Goal: Task Accomplishment & Management: Complete application form

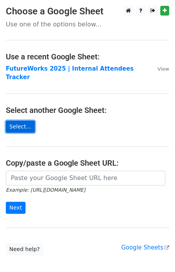
click at [23, 121] on link "Select..." at bounding box center [20, 127] width 29 height 12
click at [22, 121] on link "Select..." at bounding box center [20, 127] width 29 height 12
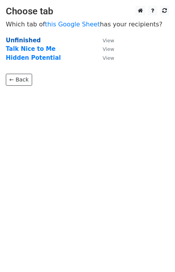
click at [23, 40] on strong "Unfinished" at bounding box center [23, 40] width 35 height 7
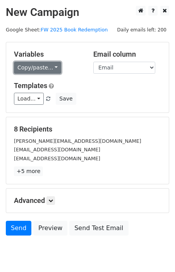
click at [50, 67] on link "Copy/paste..." at bounding box center [37, 68] width 47 height 12
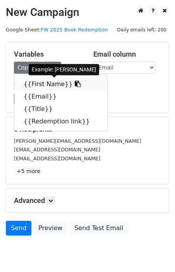
click at [51, 82] on link "{{First Name}}" at bounding box center [60, 84] width 93 height 12
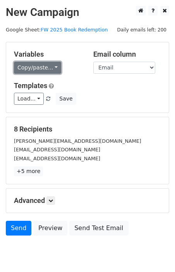
click at [49, 69] on link "Copy/paste..." at bounding box center [37, 68] width 47 height 12
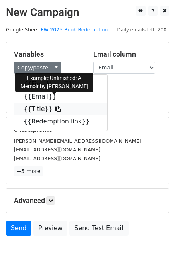
click at [54, 111] on link "{{Title}}" at bounding box center [60, 109] width 93 height 12
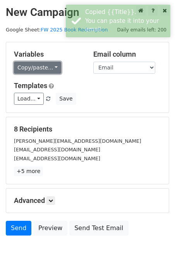
click at [38, 67] on link "Copy/paste..." at bounding box center [37, 68] width 47 height 12
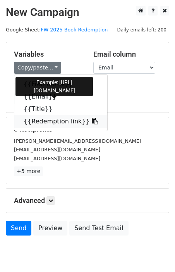
click at [43, 120] on link "{{Redemption link}}" at bounding box center [60, 121] width 93 height 12
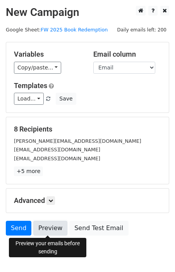
click at [59, 229] on link "Preview" at bounding box center [50, 228] width 34 height 15
click at [58, 227] on link "Preview" at bounding box center [50, 228] width 34 height 15
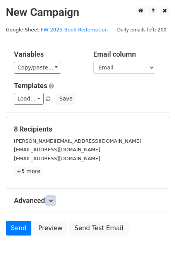
click at [55, 202] on link at bounding box center [51, 200] width 9 height 9
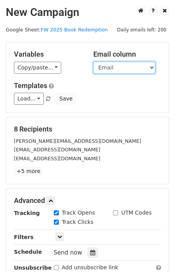
click at [118, 66] on select "First Name Email Title Redemption link" at bounding box center [125, 68] width 62 height 12
click at [94, 62] on select "First Name Email Title Redemption link" at bounding box center [125, 68] width 62 height 12
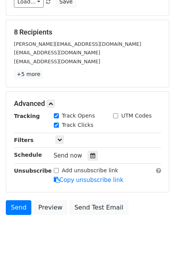
scroll to position [97, 0]
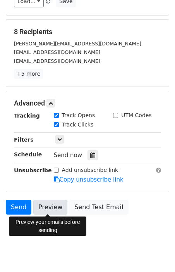
click at [51, 208] on link "Preview" at bounding box center [50, 207] width 34 height 15
click at [51, 210] on link "Preview" at bounding box center [50, 207] width 34 height 15
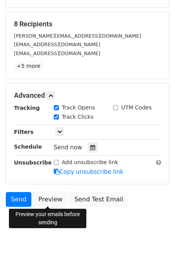
scroll to position [0, 0]
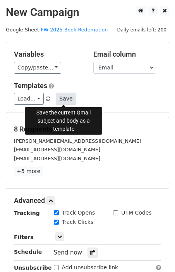
click at [63, 98] on button "Save" at bounding box center [66, 99] width 20 height 12
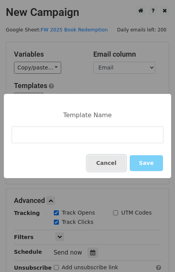
click at [101, 162] on button "Cancel" at bounding box center [106, 163] width 39 height 16
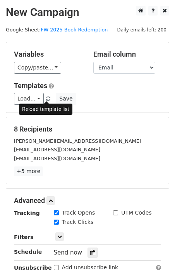
click at [46, 99] on span at bounding box center [48, 99] width 4 height 5
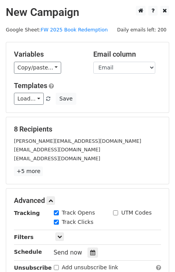
scroll to position [105, 0]
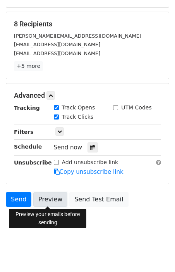
click at [59, 201] on link "Preview" at bounding box center [50, 199] width 34 height 15
click at [56, 204] on link "Preview" at bounding box center [50, 199] width 34 height 15
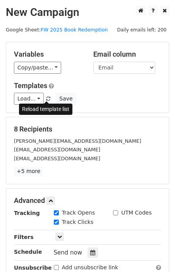
click at [50, 100] on link at bounding box center [48, 99] width 7 height 6
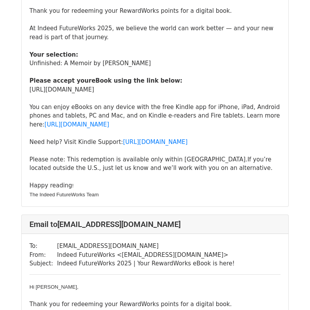
scroll to position [140, 0]
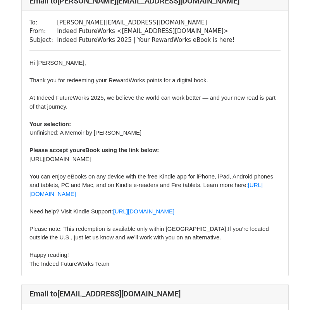
scroll to position [64, 0]
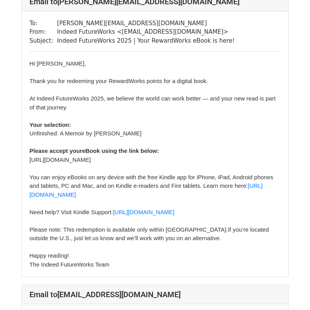
click at [183, 159] on font "Thank you for redeeming your RewardWorks points for a digital book. At Indeed F…" at bounding box center [152, 160] width 246 height 164
click at [184, 164] on font "Thank you for redeeming your RewardWorks points for a digital book. At Indeed F…" at bounding box center [152, 160] width 246 height 164
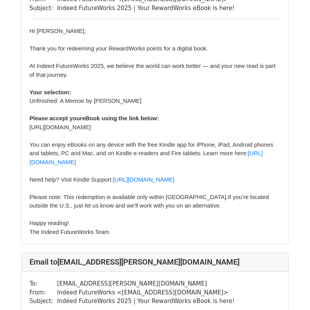
scroll to position [680, 0]
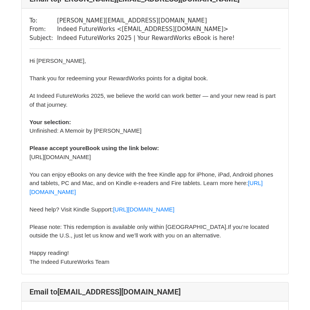
scroll to position [74, 0]
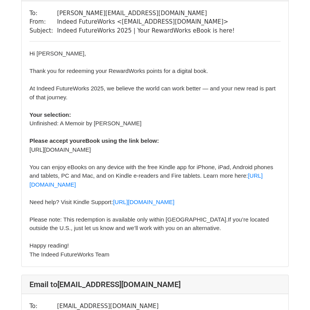
click at [122, 152] on font "Thank you for redeeming your RewardWorks points for a digital book. At Indeed F…" at bounding box center [152, 150] width 246 height 164
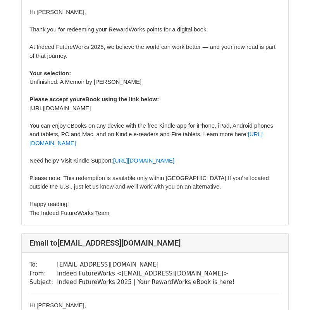
scroll to position [128, 0]
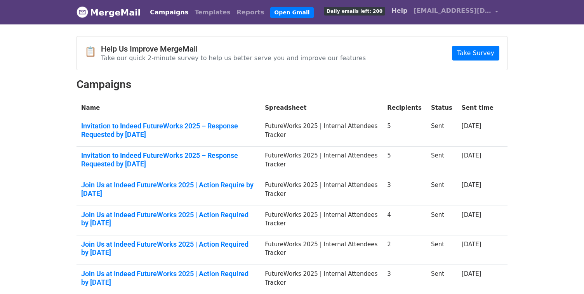
click at [407, 10] on link "Help" at bounding box center [399, 11] width 22 height 16
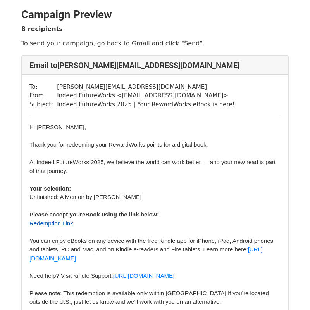
click at [61, 225] on link "Redemption Link" at bounding box center [51, 223] width 44 height 7
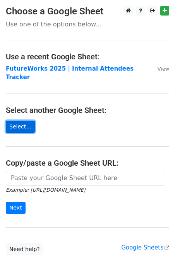
click at [18, 123] on link "Select..." at bounding box center [20, 127] width 29 height 12
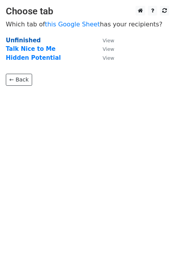
click at [33, 40] on strong "Unfinished" at bounding box center [23, 40] width 35 height 7
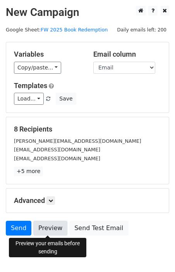
click at [59, 225] on link "Preview" at bounding box center [50, 228] width 34 height 15
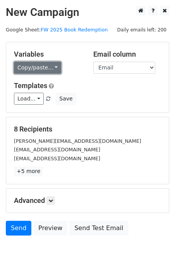
click at [38, 66] on link "Copy/paste..." at bounding box center [37, 68] width 47 height 12
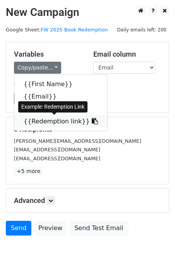
click at [51, 123] on link "{{Redemption link}}" at bounding box center [60, 121] width 93 height 12
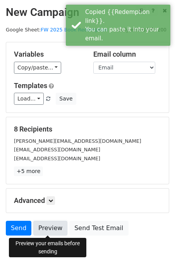
click at [54, 224] on link "Preview" at bounding box center [50, 228] width 34 height 15
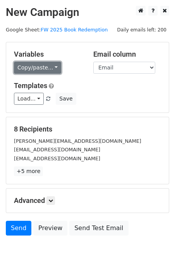
click at [52, 63] on link "Copy/paste..." at bounding box center [37, 68] width 47 height 12
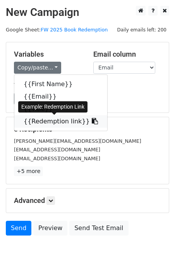
click at [59, 124] on link "{{Redemption link}}" at bounding box center [60, 121] width 93 height 12
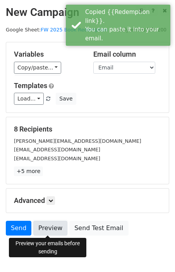
click at [56, 229] on link "Preview" at bounding box center [50, 228] width 34 height 15
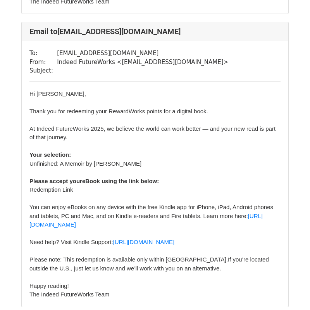
scroll to position [2215, 0]
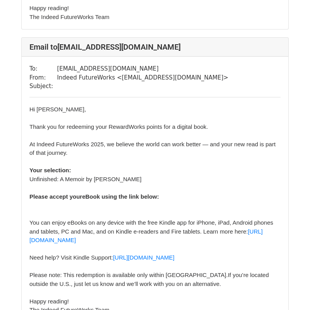
scroll to position [422, 0]
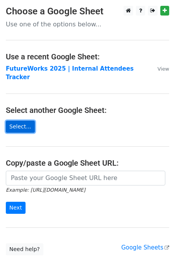
click at [22, 121] on link "Select..." at bounding box center [20, 127] width 29 height 12
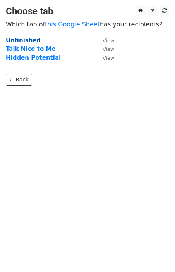
click at [24, 40] on strong "Unfinished" at bounding box center [23, 40] width 35 height 7
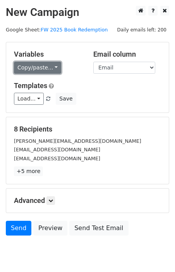
click at [48, 70] on link "Copy/paste..." at bounding box center [37, 68] width 47 height 12
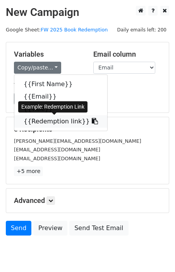
click at [46, 118] on link "{{Redemption link}}" at bounding box center [60, 121] width 93 height 12
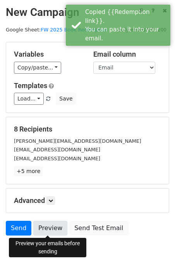
click at [50, 228] on link "Preview" at bounding box center [50, 228] width 34 height 15
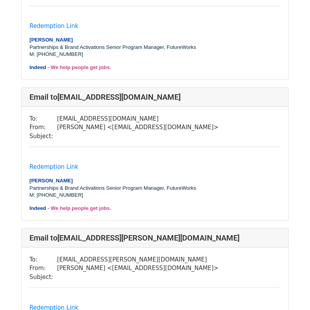
scroll to position [189, 0]
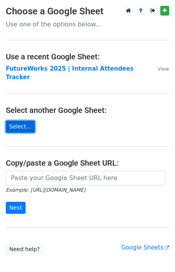
click at [18, 121] on link "Select..." at bounding box center [20, 127] width 29 height 12
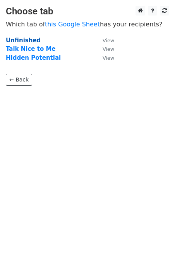
click at [28, 40] on strong "Unfinished" at bounding box center [23, 40] width 35 height 7
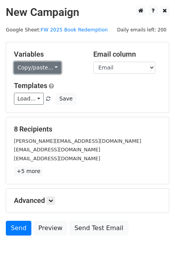
click at [34, 68] on link "Copy/paste..." at bounding box center [37, 68] width 47 height 12
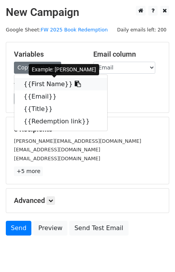
click at [43, 85] on link "{{First Name}}" at bounding box center [60, 84] width 93 height 12
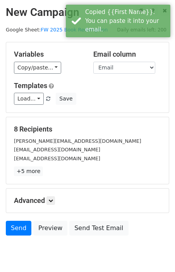
click at [60, 66] on div "Copy/paste... {{First Name}} {{Email}} {{Title}} {{Redemption link}}" at bounding box center [48, 68] width 68 height 12
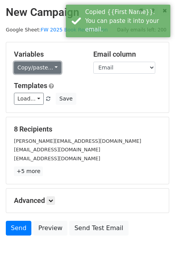
click at [49, 67] on link "Copy/paste..." at bounding box center [37, 68] width 47 height 12
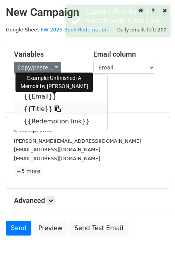
click at [45, 107] on link "{{Title}}" at bounding box center [60, 109] width 93 height 12
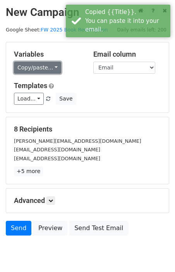
click at [47, 68] on link "Copy/paste..." at bounding box center [37, 68] width 47 height 12
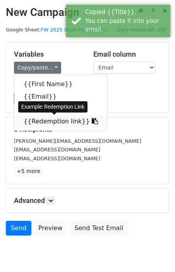
click at [55, 121] on link "{{Redemption link}}" at bounding box center [60, 121] width 93 height 12
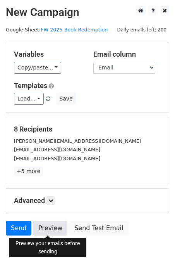
click at [59, 230] on link "Preview" at bounding box center [50, 228] width 34 height 15
click at [52, 231] on link "Preview" at bounding box center [50, 228] width 34 height 15
click at [56, 227] on link "Preview" at bounding box center [50, 228] width 34 height 15
click at [50, 229] on link "Preview" at bounding box center [50, 228] width 34 height 15
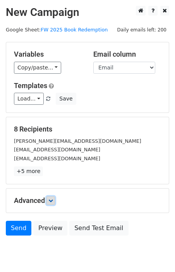
click at [51, 198] on icon at bounding box center [51, 200] width 5 height 5
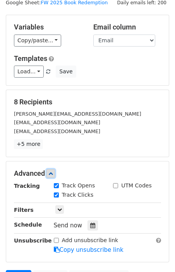
scroll to position [31, 0]
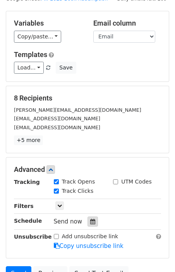
click at [91, 220] on icon at bounding box center [92, 221] width 5 height 5
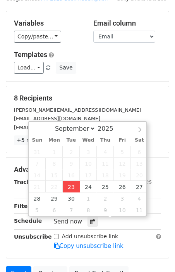
type input "2025-09-23 13:35"
type input "01"
type input "35"
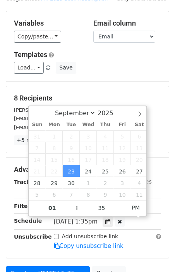
click at [98, 221] on span "Tue, Sep 23, 1:35pm" at bounding box center [76, 221] width 44 height 7
click at [111, 224] on icon at bounding box center [108, 221] width 5 height 5
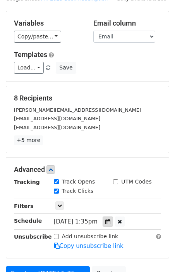
click at [111, 224] on icon at bounding box center [108, 221] width 5 height 5
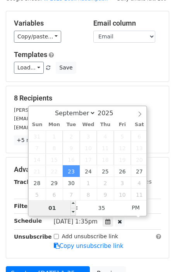
click at [58, 206] on input "01" at bounding box center [52, 208] width 47 height 16
type input "02"
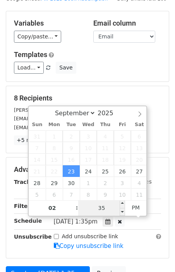
type input "2025-09-23 14:35"
click at [108, 208] on input "35" at bounding box center [101, 208] width 47 height 16
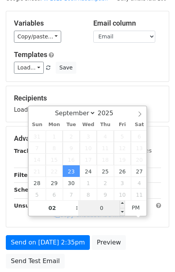
type input "00"
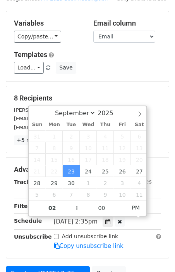
type input "2025-09-23 14:00"
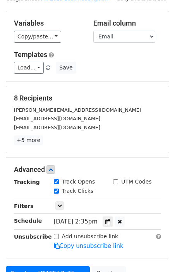
click at [135, 236] on div "Add unsubscribe link Copy unsubscribe link" at bounding box center [108, 241] width 120 height 18
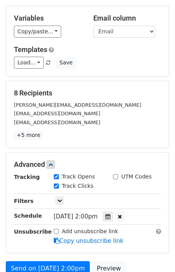
scroll to position [36, 0]
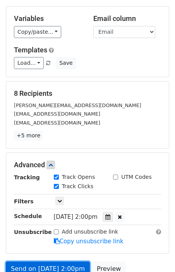
click at [56, 266] on link "Send on Sep 23 at 2:00pm" at bounding box center [48, 269] width 84 height 15
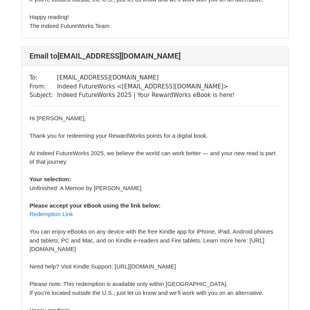
scroll to position [1540, 0]
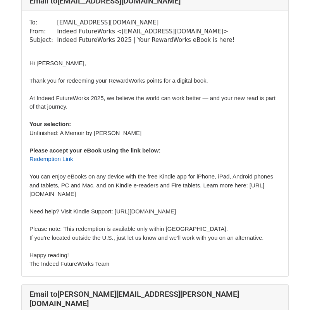
click at [64, 162] on link "Redemption Link" at bounding box center [51, 159] width 44 height 7
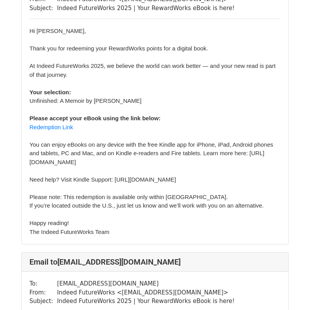
scroll to position [97, 0]
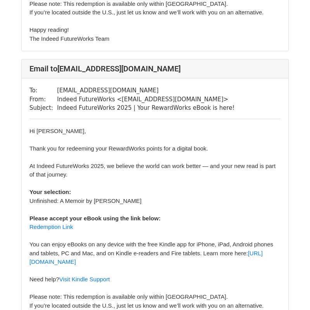
scroll to position [453, 0]
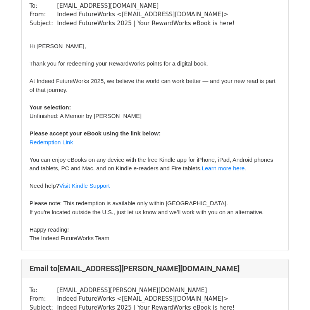
scroll to position [697, 0]
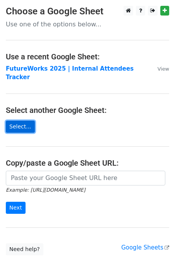
click at [24, 121] on link "Select..." at bounding box center [20, 127] width 29 height 12
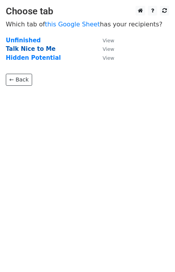
click at [45, 49] on strong "Talk Nice to Me" at bounding box center [31, 48] width 50 height 7
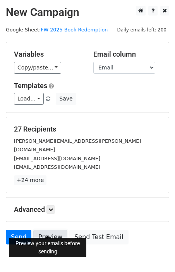
click at [52, 230] on link "Preview" at bounding box center [50, 237] width 34 height 15
click at [48, 230] on link "Preview" at bounding box center [50, 237] width 34 height 15
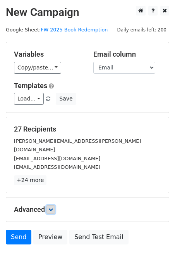
click at [50, 205] on link at bounding box center [51, 209] width 9 height 9
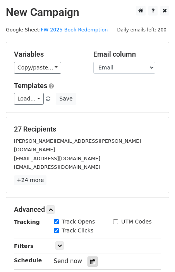
click at [90, 259] on icon at bounding box center [92, 261] width 5 height 5
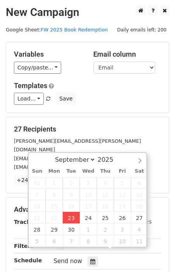
type input "[DATE] 13:40"
type input "01"
type input "40"
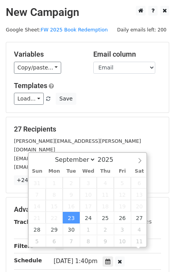
scroll to position [0, 0]
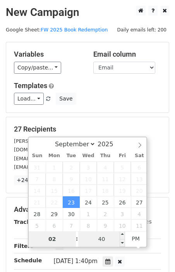
type input "02"
type input "2025-09-23 14:40"
click at [103, 237] on input "40" at bounding box center [101, 239] width 47 height 16
click at [114, 239] on input "00" at bounding box center [101, 239] width 47 height 16
type input "00"
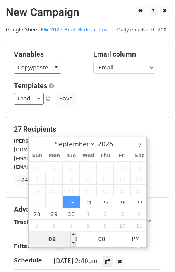
type input "2025-09-23 14:00"
click at [56, 242] on input "02" at bounding box center [52, 239] width 47 height 16
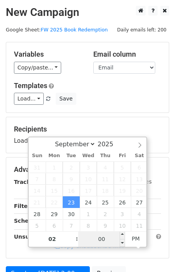
click at [98, 242] on input "00" at bounding box center [101, 239] width 47 height 16
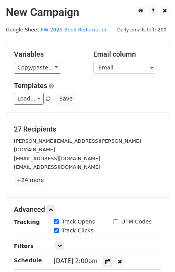
click at [172, 179] on main "New Campaign Daily emails left: 200 Google Sheet: FW 2025 Book Redemption Varia…" at bounding box center [87, 175] width 175 height 338
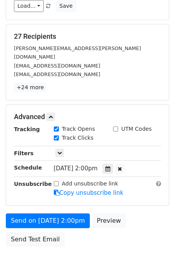
scroll to position [95, 0]
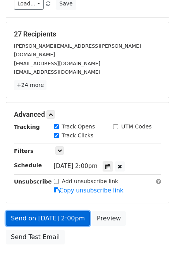
click at [66, 211] on link "Send on Sep 23 at 2:00pm" at bounding box center [48, 218] width 84 height 15
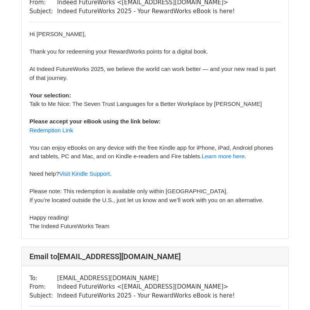
scroll to position [106, 0]
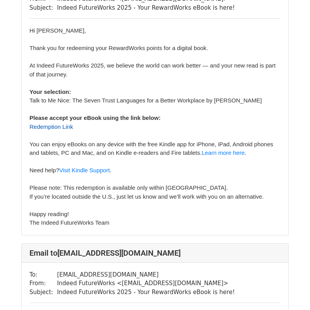
click at [56, 123] on link "Redemption Link" at bounding box center [51, 126] width 44 height 7
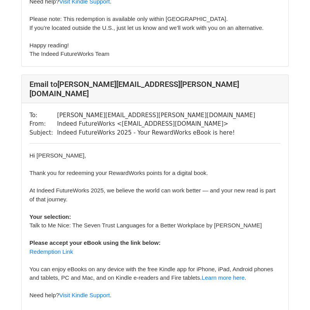
scroll to position [7609, 0]
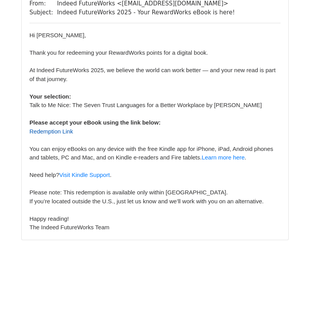
click at [56, 130] on link "Redemption Link" at bounding box center [51, 131] width 44 height 7
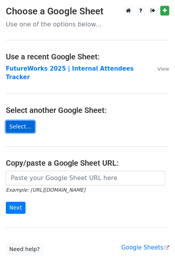
click at [28, 121] on link "Select..." at bounding box center [20, 127] width 29 height 12
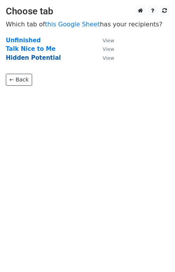
click at [41, 57] on strong "Hidden Potential" at bounding box center [33, 57] width 55 height 7
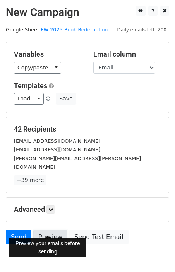
click at [61, 230] on link "Preview" at bounding box center [50, 237] width 34 height 15
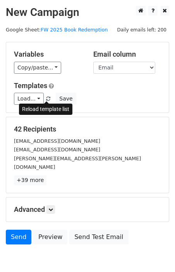
click at [46, 100] on span at bounding box center [48, 99] width 4 height 5
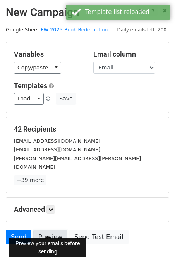
click at [55, 230] on link "Preview" at bounding box center [50, 237] width 34 height 15
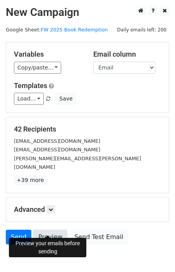
click at [57, 230] on link "Preview" at bounding box center [50, 237] width 34 height 15
click at [50, 232] on link "Preview" at bounding box center [50, 237] width 34 height 15
click at [52, 207] on icon at bounding box center [51, 209] width 5 height 5
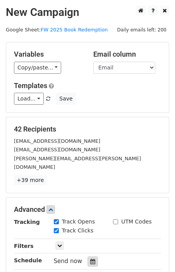
click at [90, 259] on icon at bounding box center [92, 261] width 5 height 5
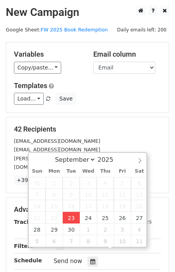
type input "2025-09-23 13:41"
type input "01"
type input "41"
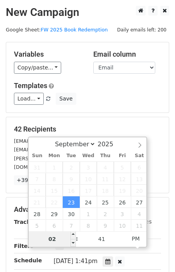
type input "02"
type input "2025-09-23 14:41"
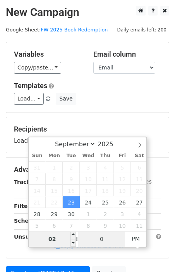
type input "00"
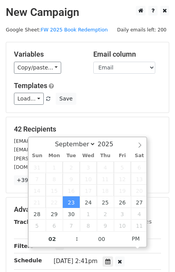
type input "2025-09-23 14:00"
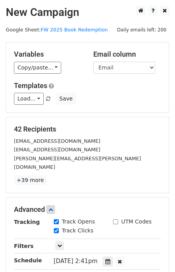
click at [163, 227] on div "Track Clicks" at bounding box center [108, 231] width 120 height 9
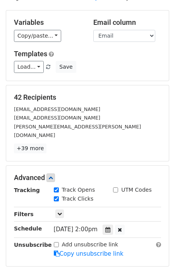
scroll to position [58, 0]
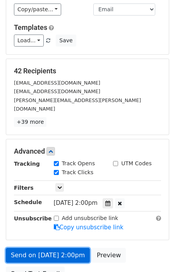
click at [80, 248] on link "Send on Sep 23 at 2:00pm" at bounding box center [48, 255] width 84 height 15
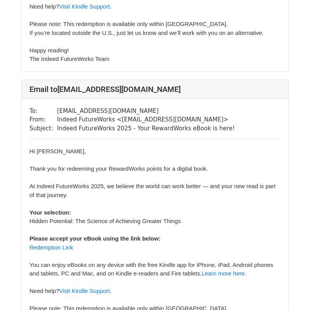
scroll to position [277, 0]
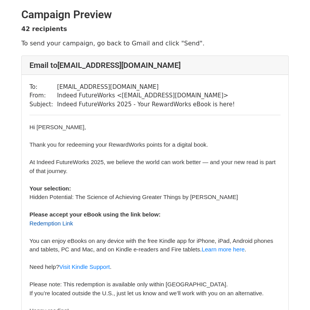
click at [66, 226] on link "Redemption Link" at bounding box center [51, 223] width 44 height 7
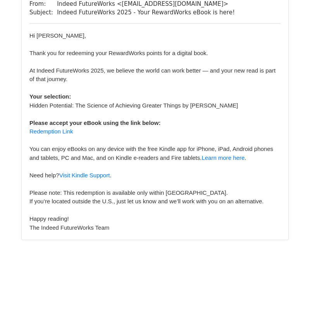
scroll to position [11943, 0]
